Goal: Information Seeking & Learning: Learn about a topic

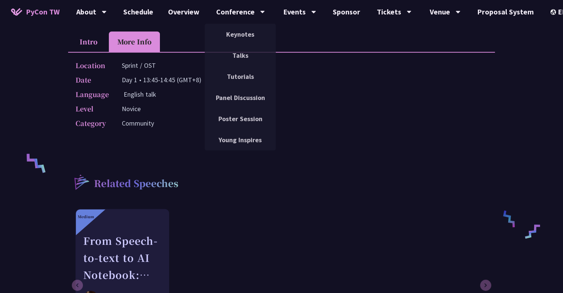
scroll to position [74, 0]
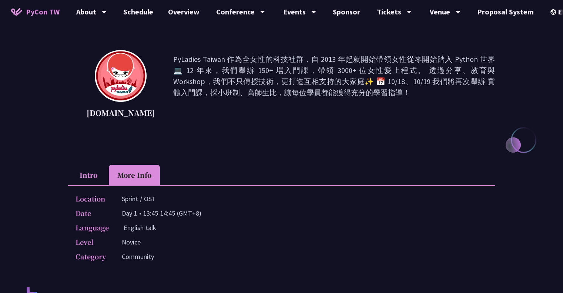
click at [91, 176] on li "Intro" at bounding box center [88, 175] width 41 height 20
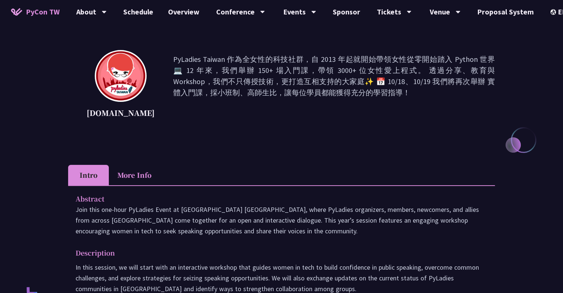
click at [122, 177] on li "More Info" at bounding box center [134, 175] width 51 height 20
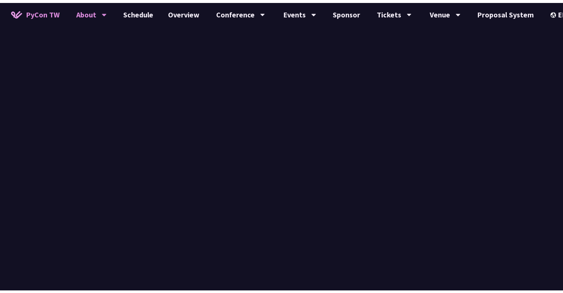
scroll to position [259, 0]
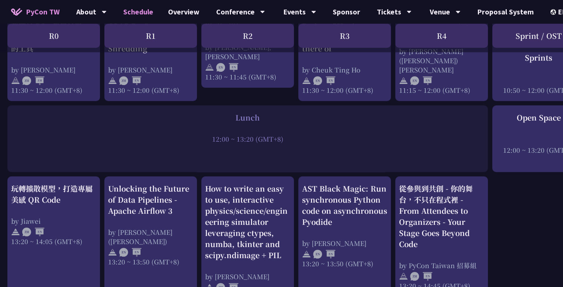
scroll to position [555, 0]
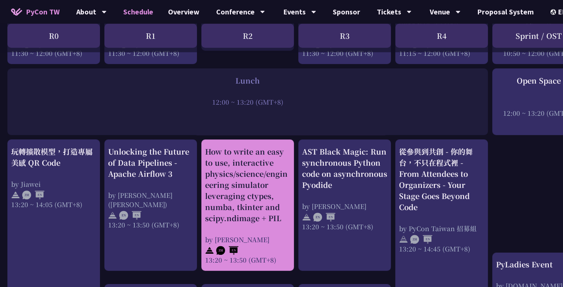
click at [278, 158] on div "How to write an easy to use, interactive physics/science/engineering simulator …" at bounding box center [247, 185] width 85 height 78
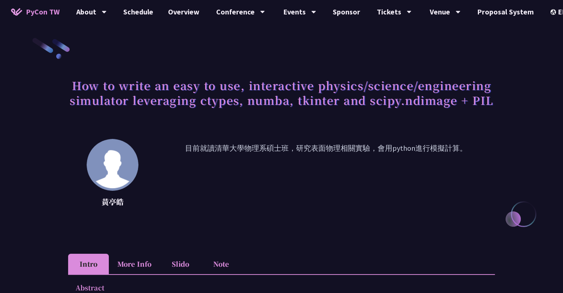
scroll to position [111, 0]
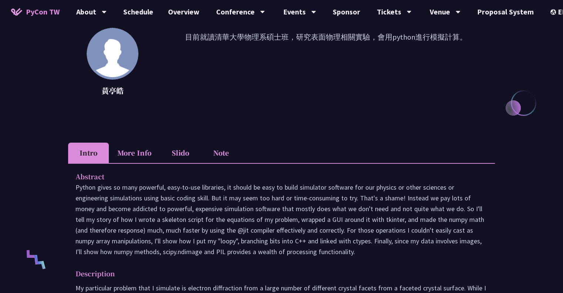
click at [132, 155] on li "More Info" at bounding box center [134, 152] width 51 height 20
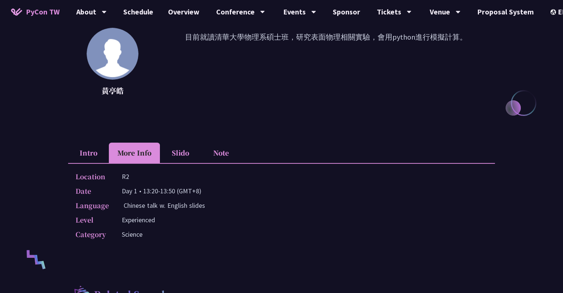
click at [88, 152] on li "Intro" at bounding box center [88, 152] width 41 height 20
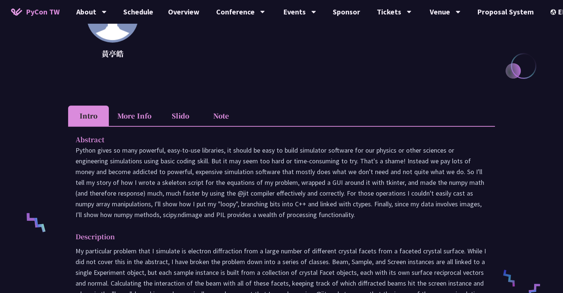
scroll to position [816, 0]
click at [148, 115] on li "More Info" at bounding box center [134, 115] width 51 height 20
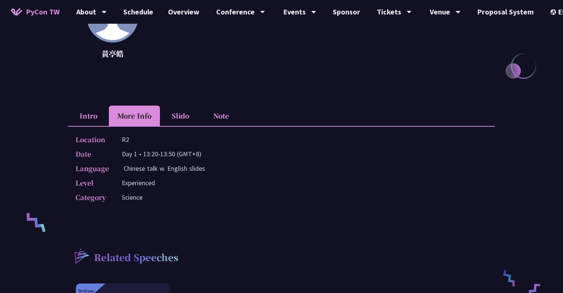
click at [182, 115] on li "Slido" at bounding box center [180, 115] width 41 height 20
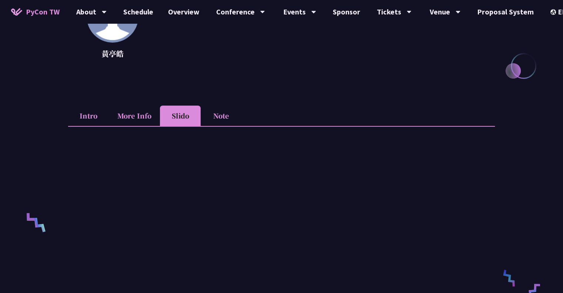
click at [89, 115] on li "Intro" at bounding box center [88, 115] width 41 height 20
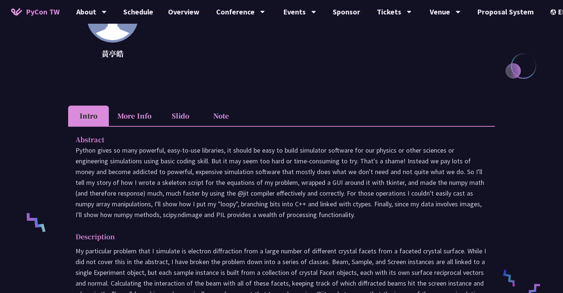
drag, startPoint x: 77, startPoint y: 151, endPoint x: 311, endPoint y: 214, distance: 242.6
type textarea "ython gives so many powerful, easy-to-use libraries, it should be easy to build…"
click at [311, 214] on p "Python gives so many powerful, easy-to-use libraries, it should be easy to buil…" at bounding box center [281, 182] width 412 height 75
click at [313, 214] on p "Python gives so many powerful, easy-to-use libraries, it should be easy to buil…" at bounding box center [281, 182] width 412 height 75
drag, startPoint x: 317, startPoint y: 215, endPoint x: 77, endPoint y: 150, distance: 249.0
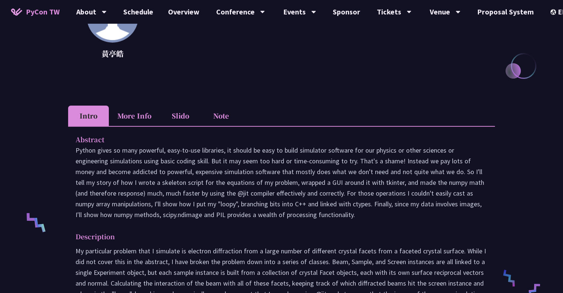
click at [77, 150] on p "Python gives so many powerful, easy-to-use libraries, it should be easy to buil…" at bounding box center [281, 182] width 412 height 75
copy p "Python gives so many powerful, easy-to-use libraries, it should be easy to buil…"
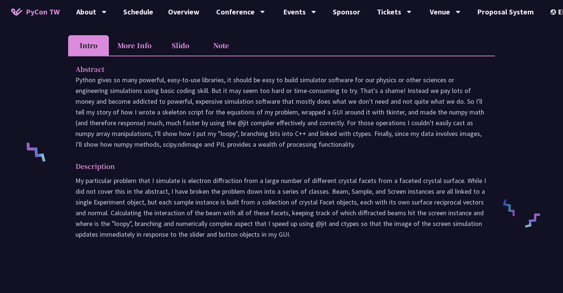
scroll to position [259, 0]
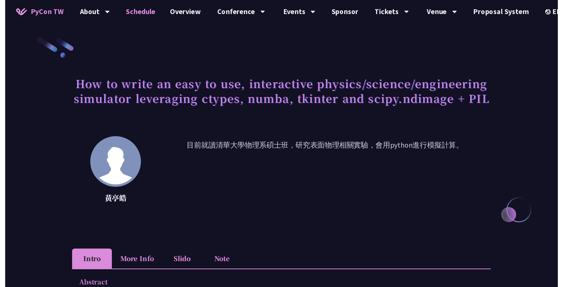
scroll to position [816, 0]
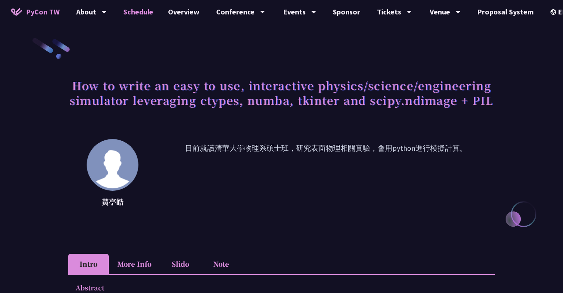
click at [138, 12] on link "Schedule" at bounding box center [138, 12] width 45 height 24
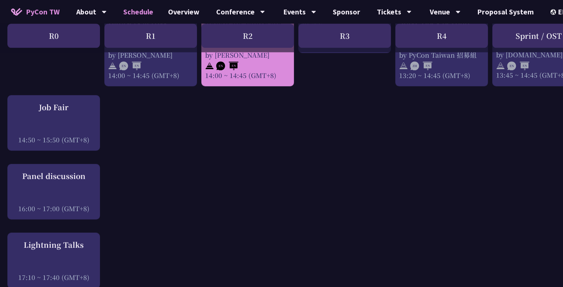
scroll to position [703, 0]
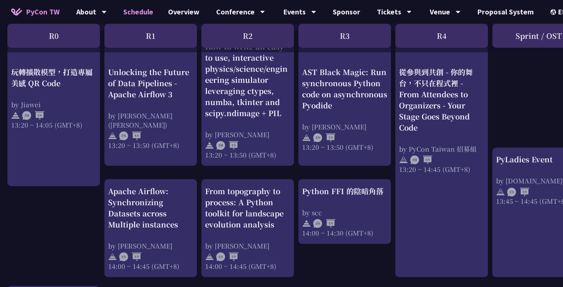
scroll to position [703, 0]
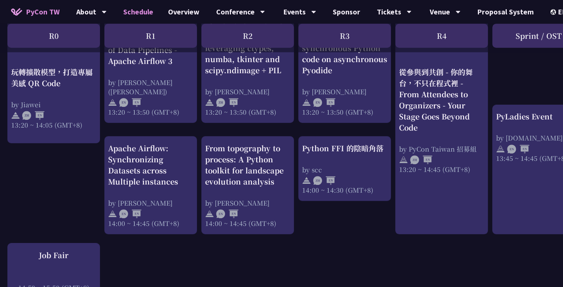
click at [167, 43] on div "R1" at bounding box center [150, 36] width 92 height 24
click at [236, 43] on div "R2" at bounding box center [247, 36] width 92 height 24
click at [346, 40] on div "R3" at bounding box center [344, 36] width 92 height 24
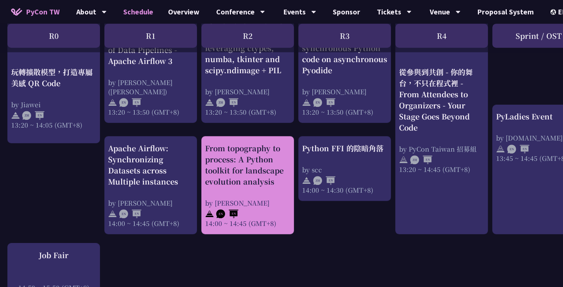
click at [290, 159] on div "From topography to process: A Python toolkit for landscape evolution analysis" at bounding box center [247, 165] width 85 height 44
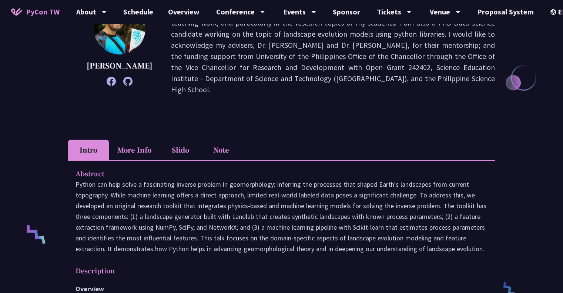
scroll to position [185, 0]
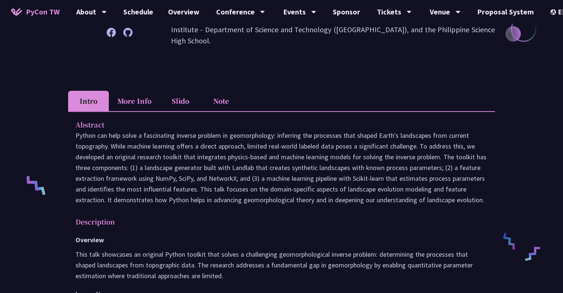
click at [139, 100] on li "More Info" at bounding box center [134, 101] width 51 height 20
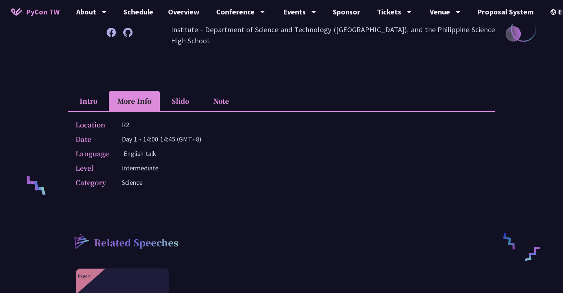
click at [80, 96] on li "Intro" at bounding box center [88, 101] width 41 height 20
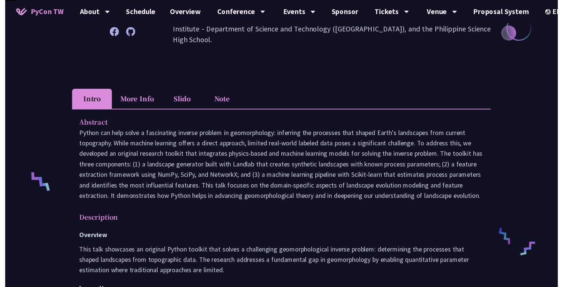
scroll to position [703, 0]
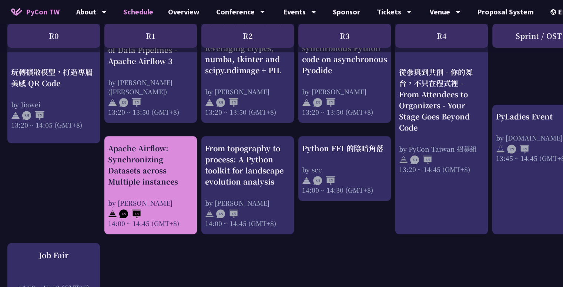
click at [145, 185] on div "Apache Airflow: Synchronizing Datasets across Multiple instances by Sebastien C…" at bounding box center [150, 185] width 85 height 85
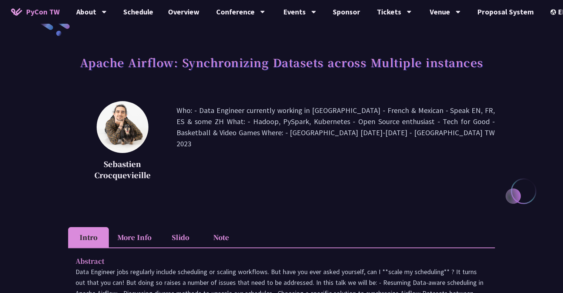
scroll to position [148, 0]
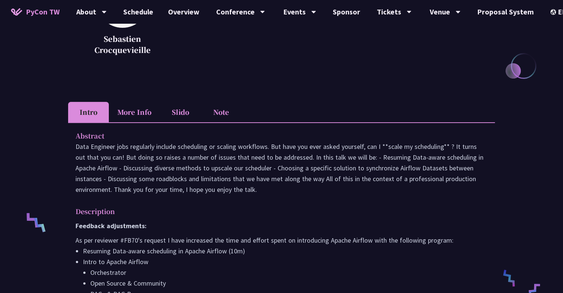
click at [143, 117] on li "More Info" at bounding box center [134, 112] width 51 height 20
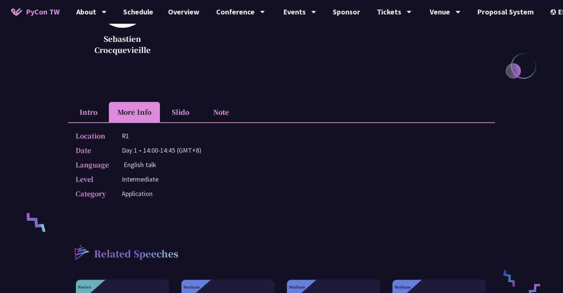
click at [94, 107] on li "Intro" at bounding box center [88, 112] width 41 height 20
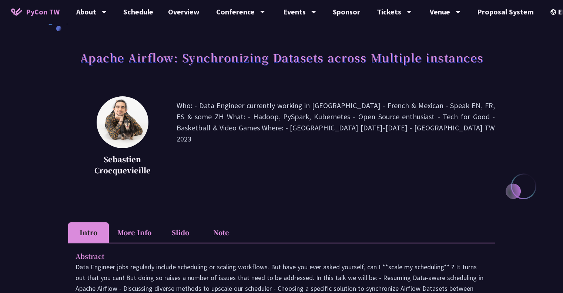
scroll to position [0, 0]
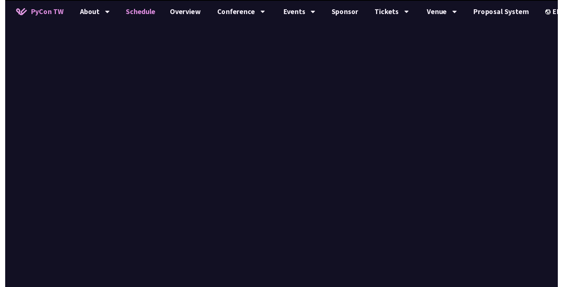
scroll to position [703, 0]
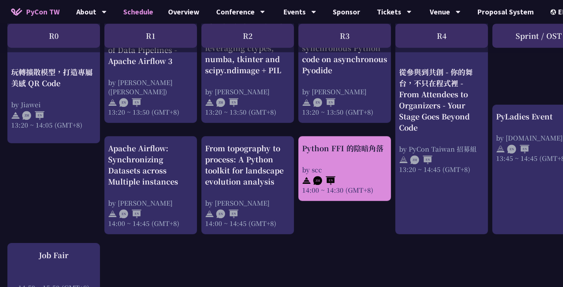
click at [352, 174] on div at bounding box center [344, 179] width 85 height 11
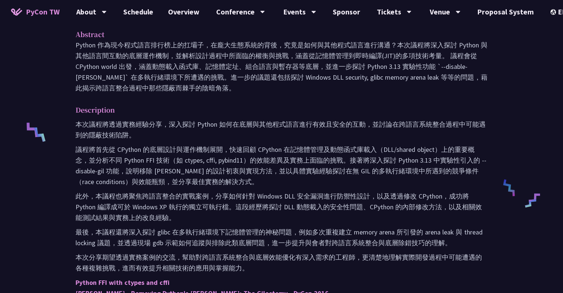
scroll to position [185, 0]
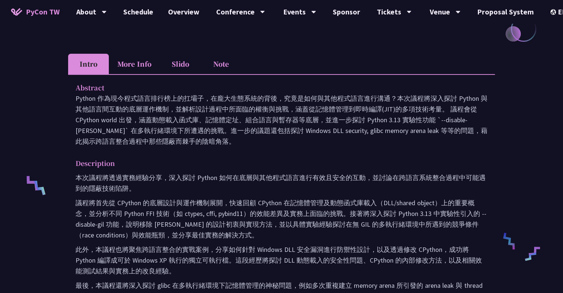
click at [139, 60] on li "More Info" at bounding box center [134, 64] width 51 height 20
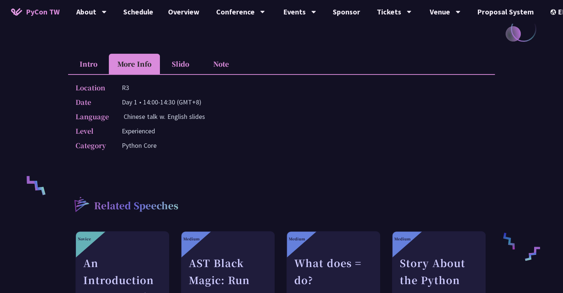
click at [98, 59] on li "Intro" at bounding box center [88, 64] width 41 height 20
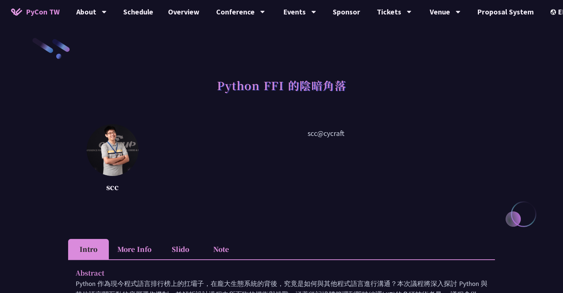
scroll to position [148, 0]
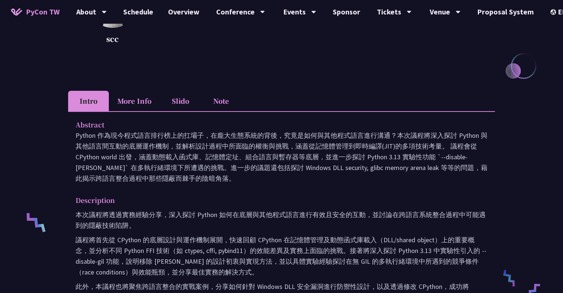
click at [148, 106] on li "More Info" at bounding box center [134, 101] width 51 height 20
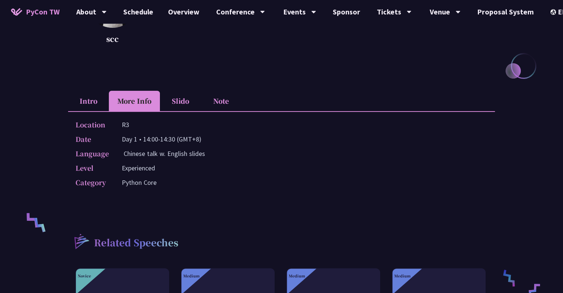
click at [72, 101] on li "Intro" at bounding box center [88, 101] width 41 height 20
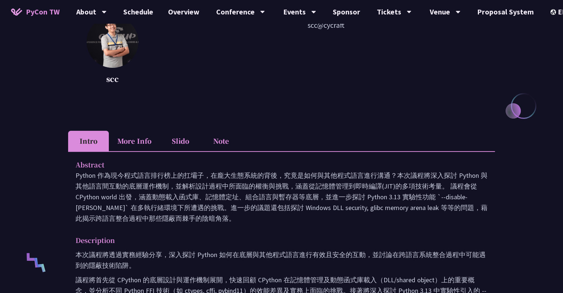
scroll to position [111, 0]
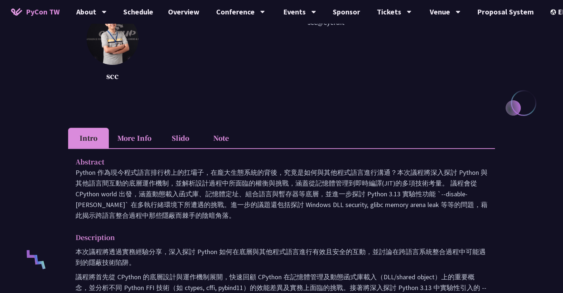
click at [189, 136] on li "Slido" at bounding box center [180, 138] width 41 height 20
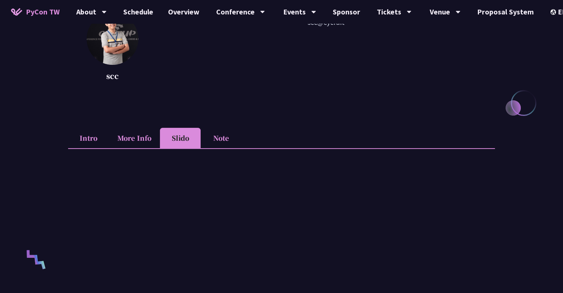
click at [87, 137] on li "Intro" at bounding box center [88, 138] width 41 height 20
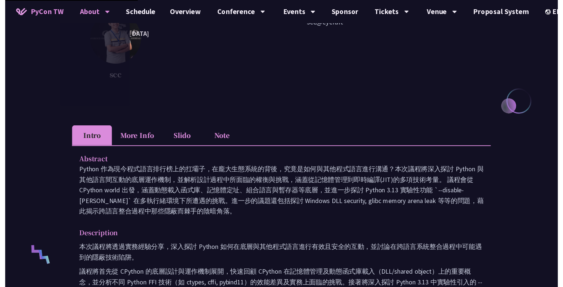
scroll to position [703, 0]
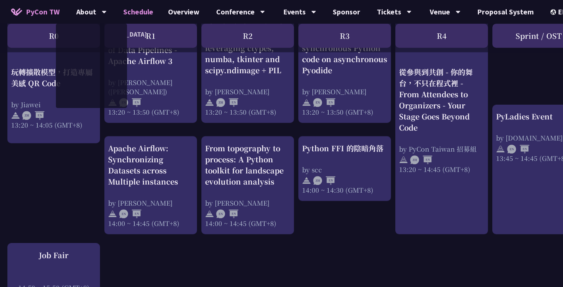
click at [64, 178] on div "An Introduction to the GIL for Python Beginners: Disabling It in Python 3.13 an…" at bounding box center [393, 48] width 786 height 1201
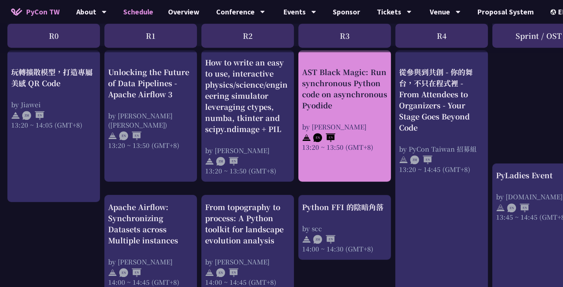
scroll to position [685, 0]
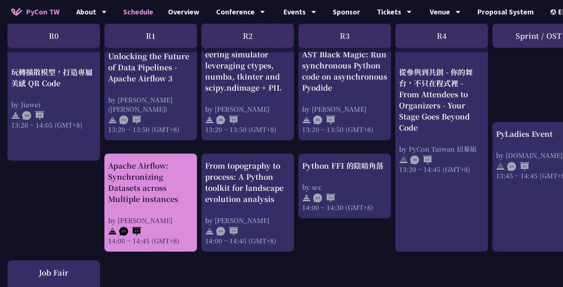
click at [163, 187] on div "Apache Airflow: Synchronizing Datasets across Multiple instances" at bounding box center [150, 182] width 85 height 44
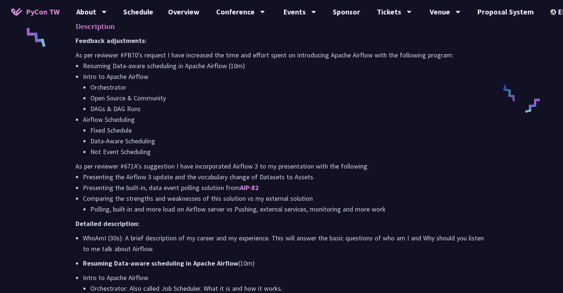
scroll to position [555, 0]
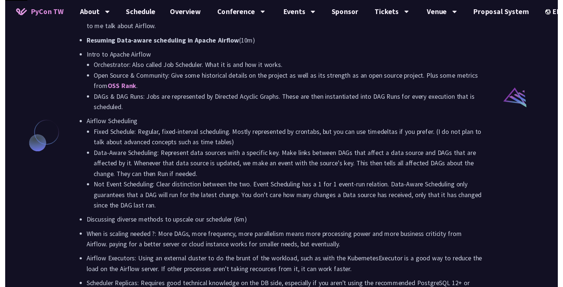
scroll to position [685, 0]
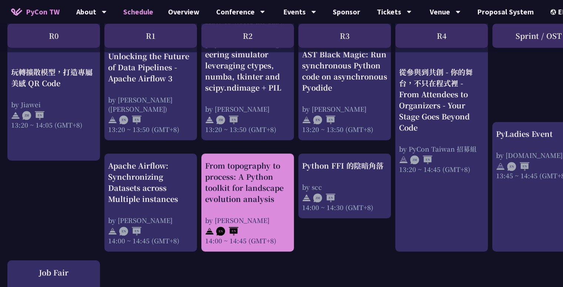
click at [233, 187] on div "From topography to process: A Python toolkit for landscape evolution analysis" at bounding box center [247, 182] width 85 height 44
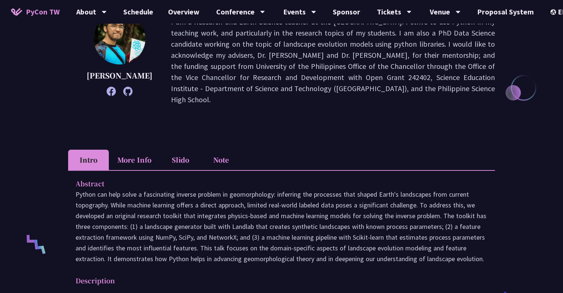
scroll to position [185, 0]
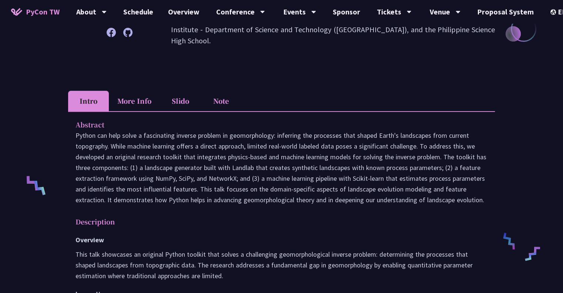
click at [135, 102] on li "More Info" at bounding box center [134, 101] width 51 height 20
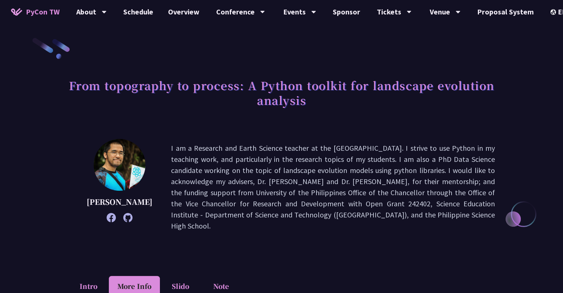
scroll to position [37, 0]
